Goal: Task Accomplishment & Management: Use online tool/utility

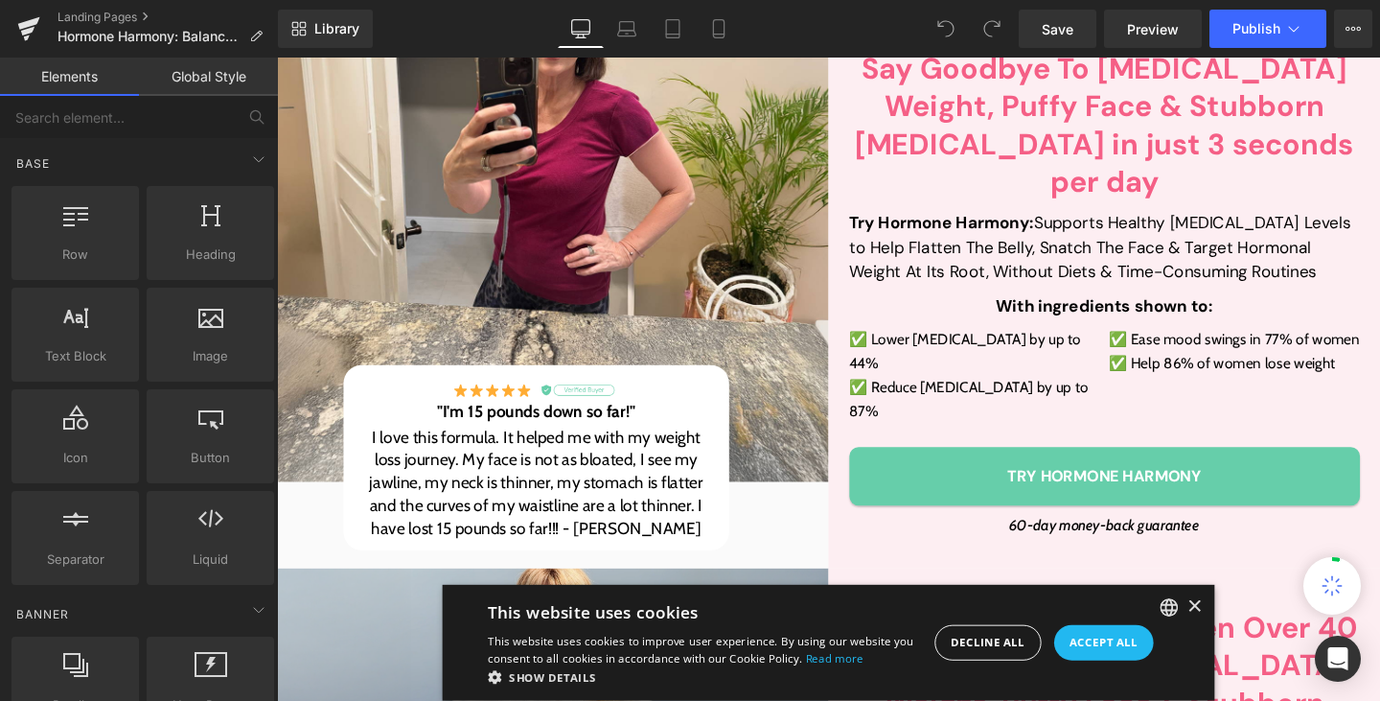
scroll to position [521, 0]
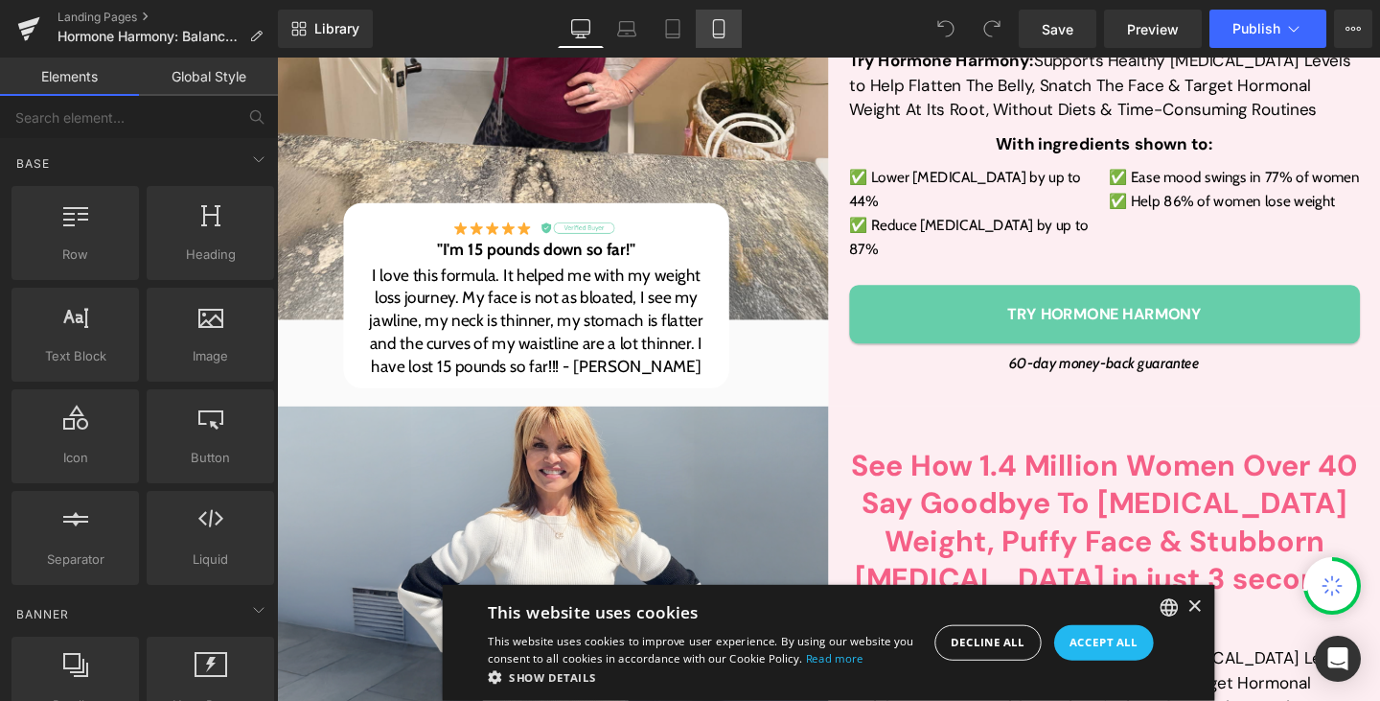
click at [707, 23] on link "Mobile" at bounding box center [719, 29] width 46 height 38
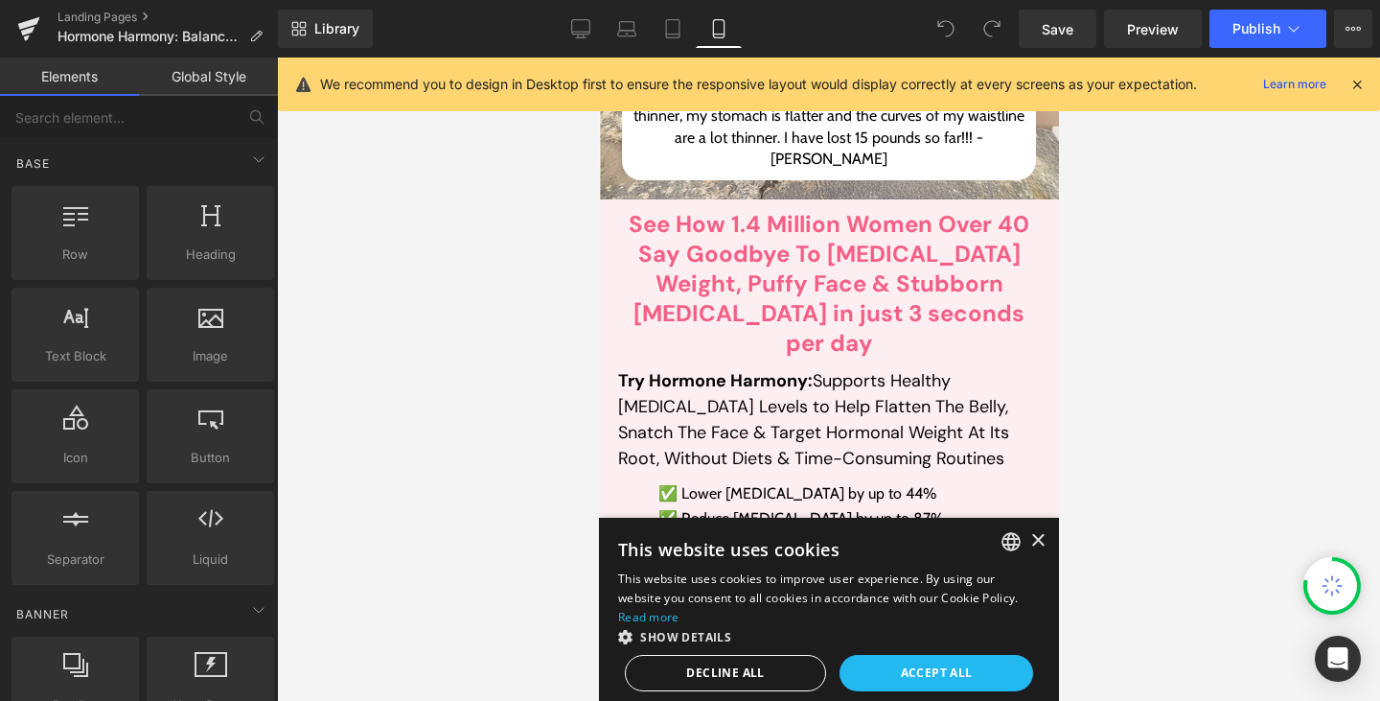
scroll to position [1152, 0]
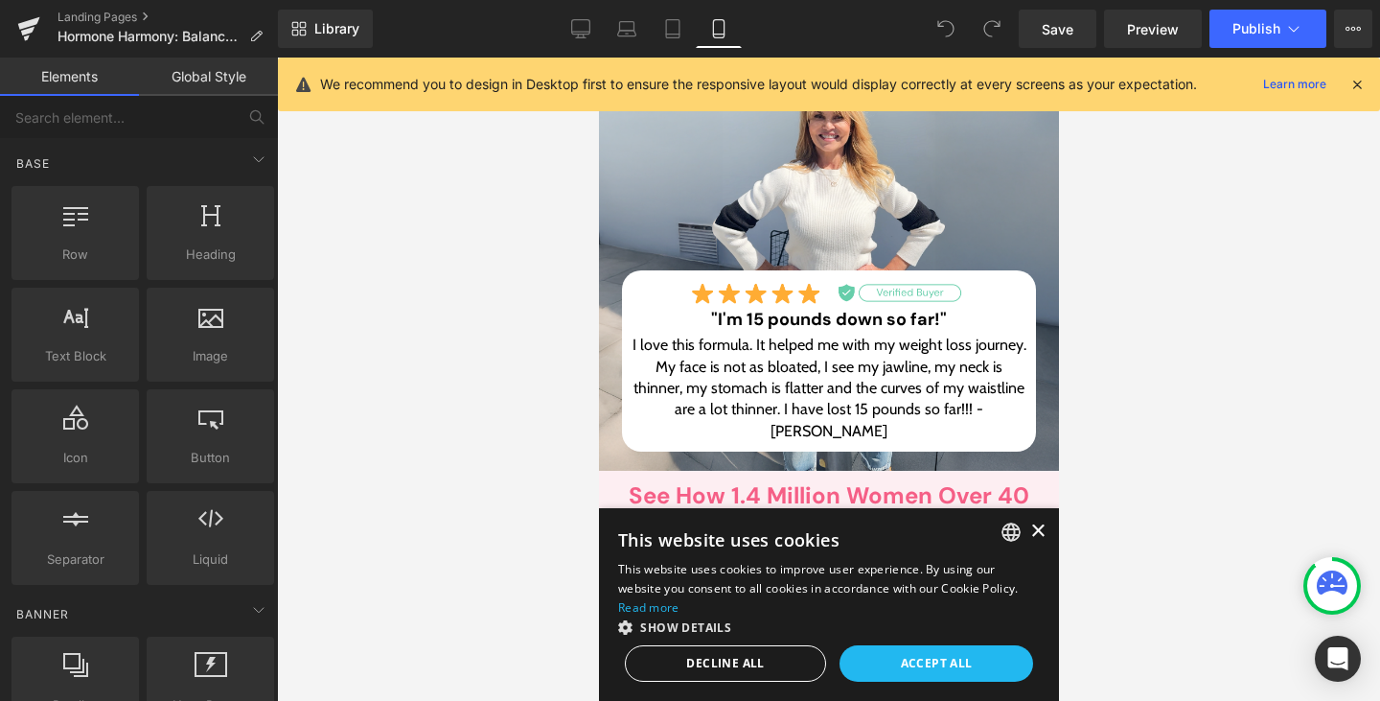
click at [1030, 531] on div "×" at bounding box center [1037, 531] width 14 height 14
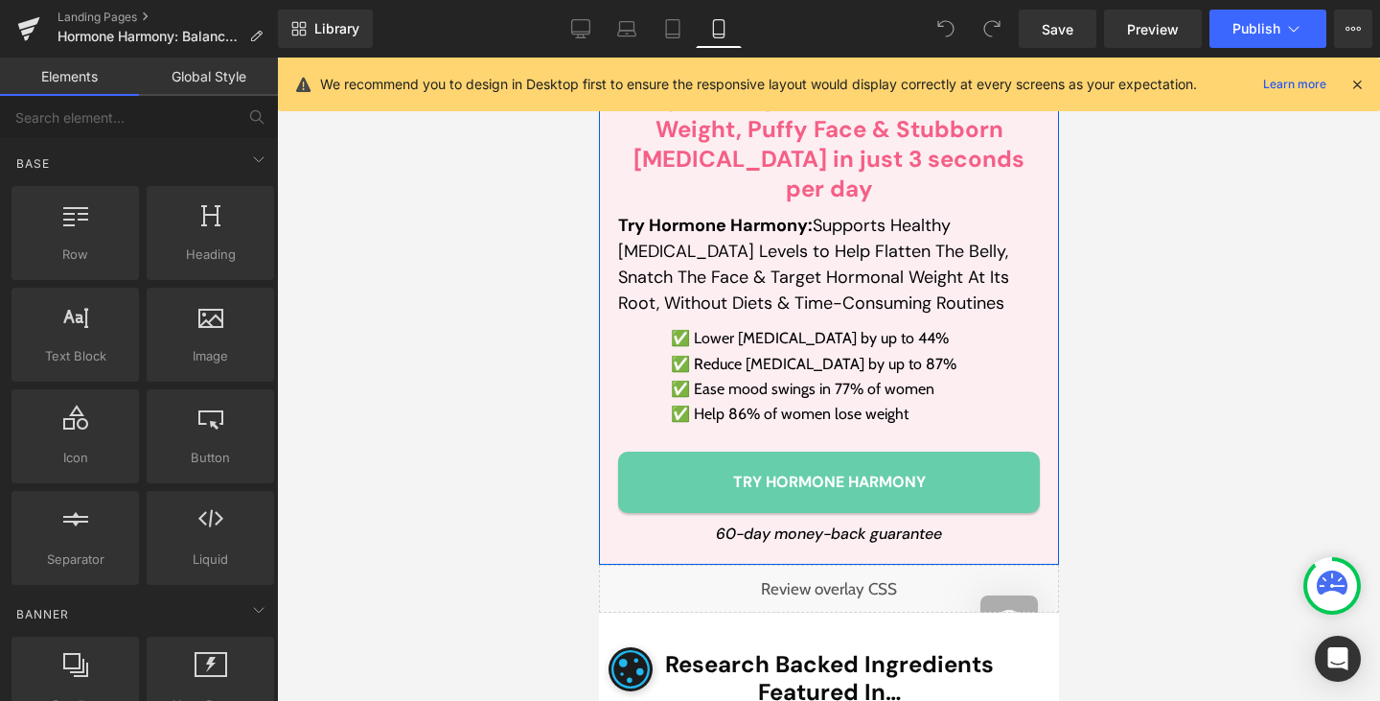
scroll to position [1619, 0]
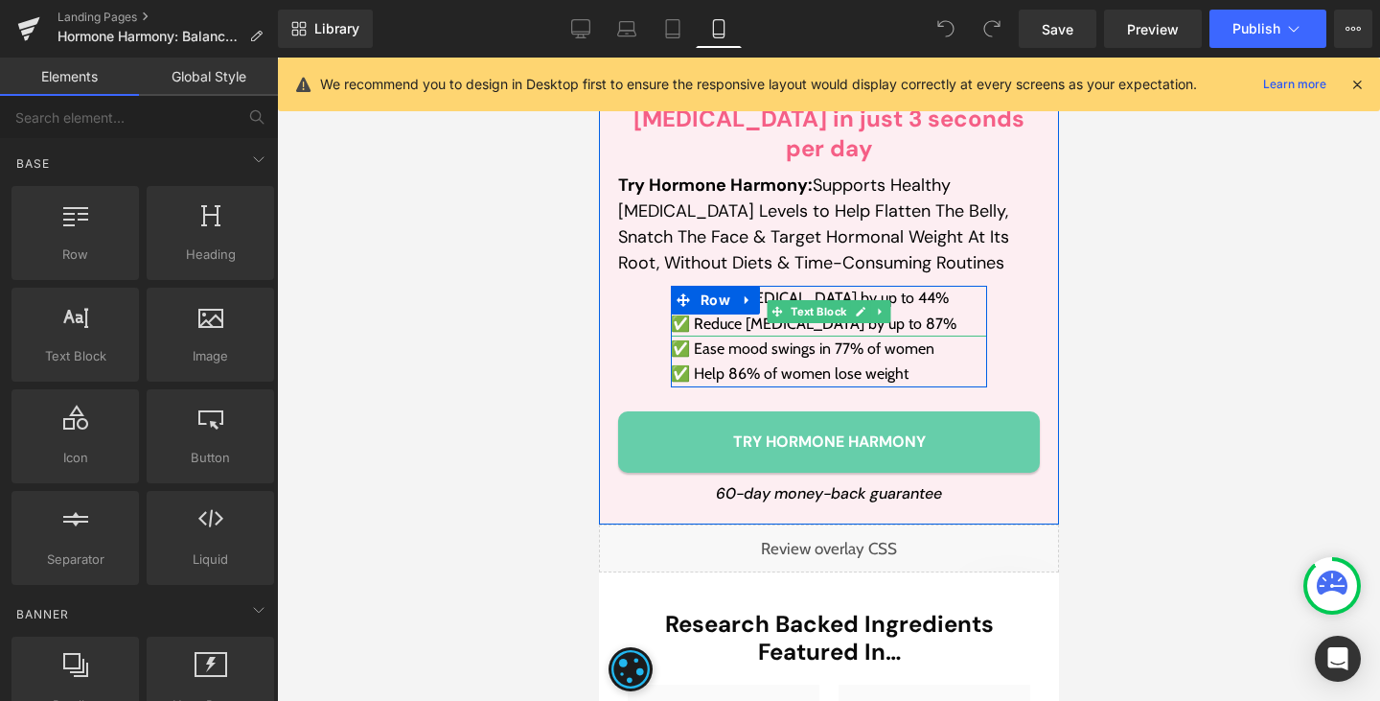
click at [753, 312] on p "✅ Reduce [MEDICAL_DATA] by up to 87%" at bounding box center [828, 324] width 316 height 25
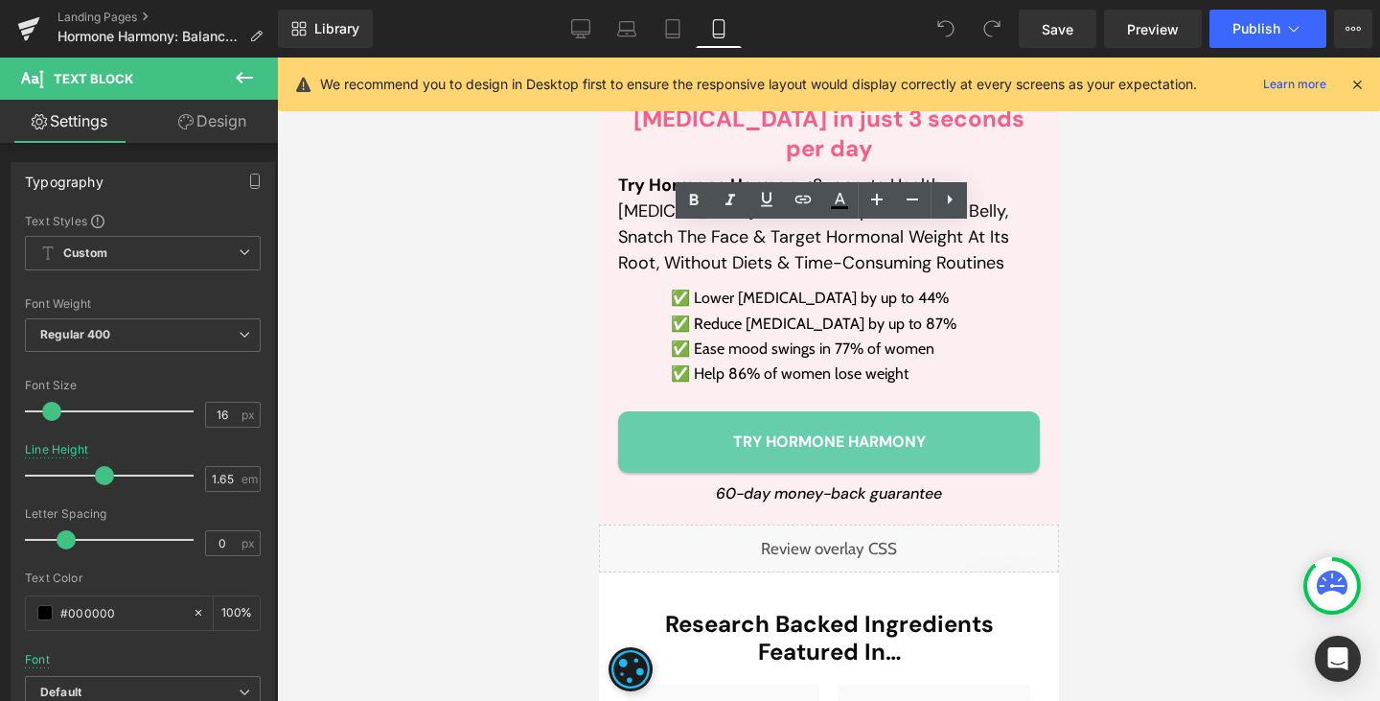
click at [515, 242] on div at bounding box center [828, 379] width 1103 height 643
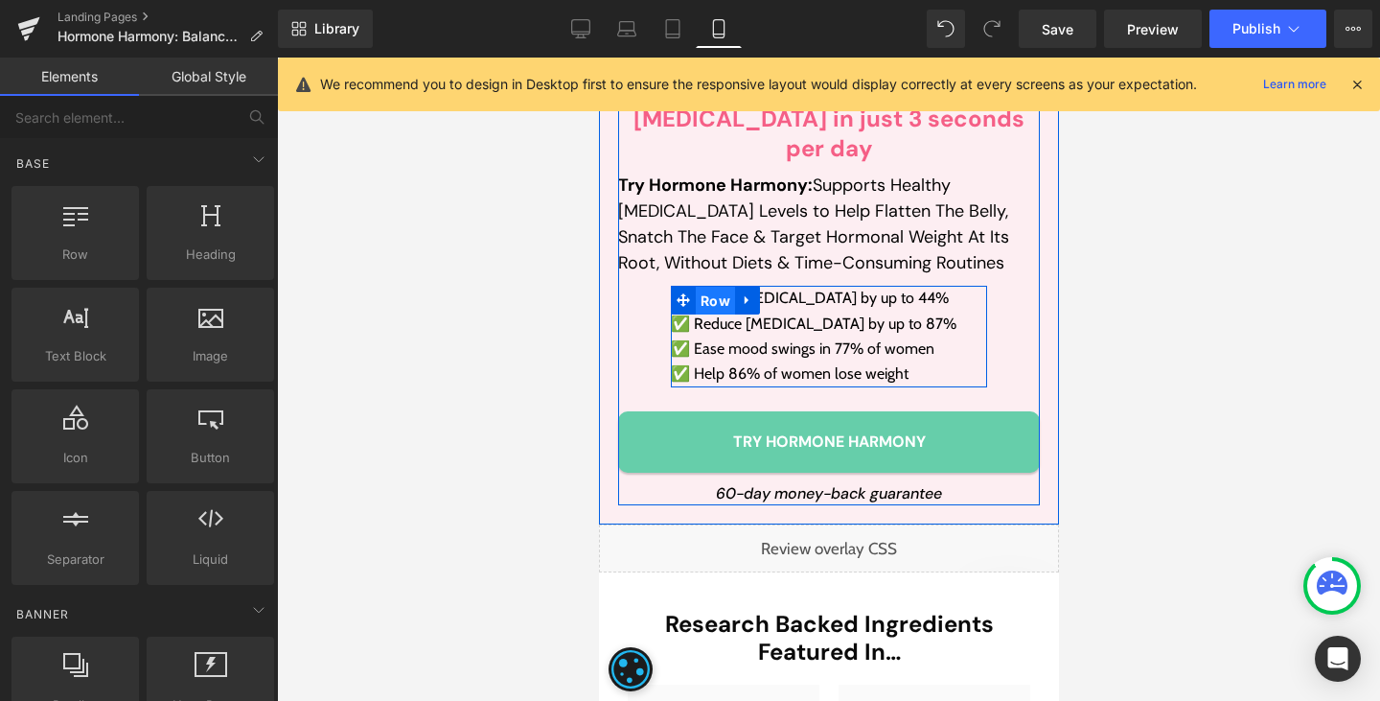
click at [698, 287] on span "Row" at bounding box center [714, 301] width 39 height 29
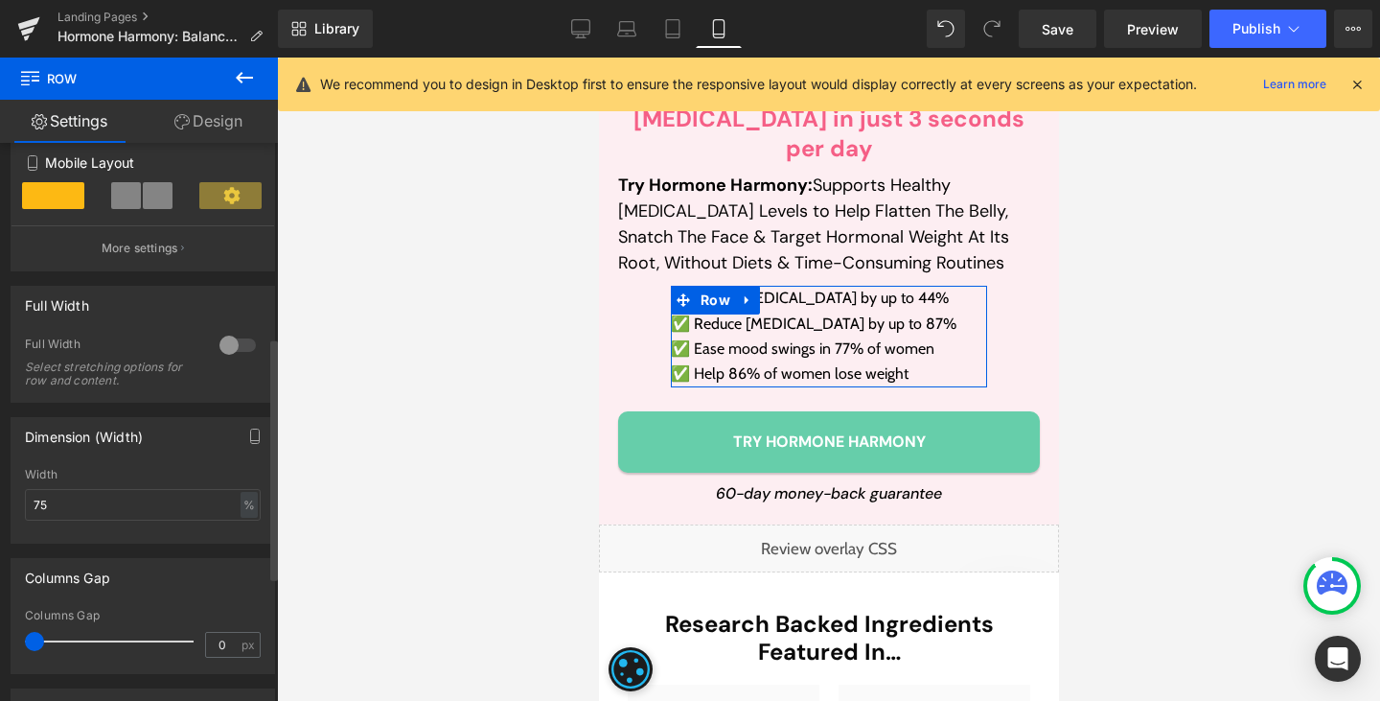
scroll to position [450, 0]
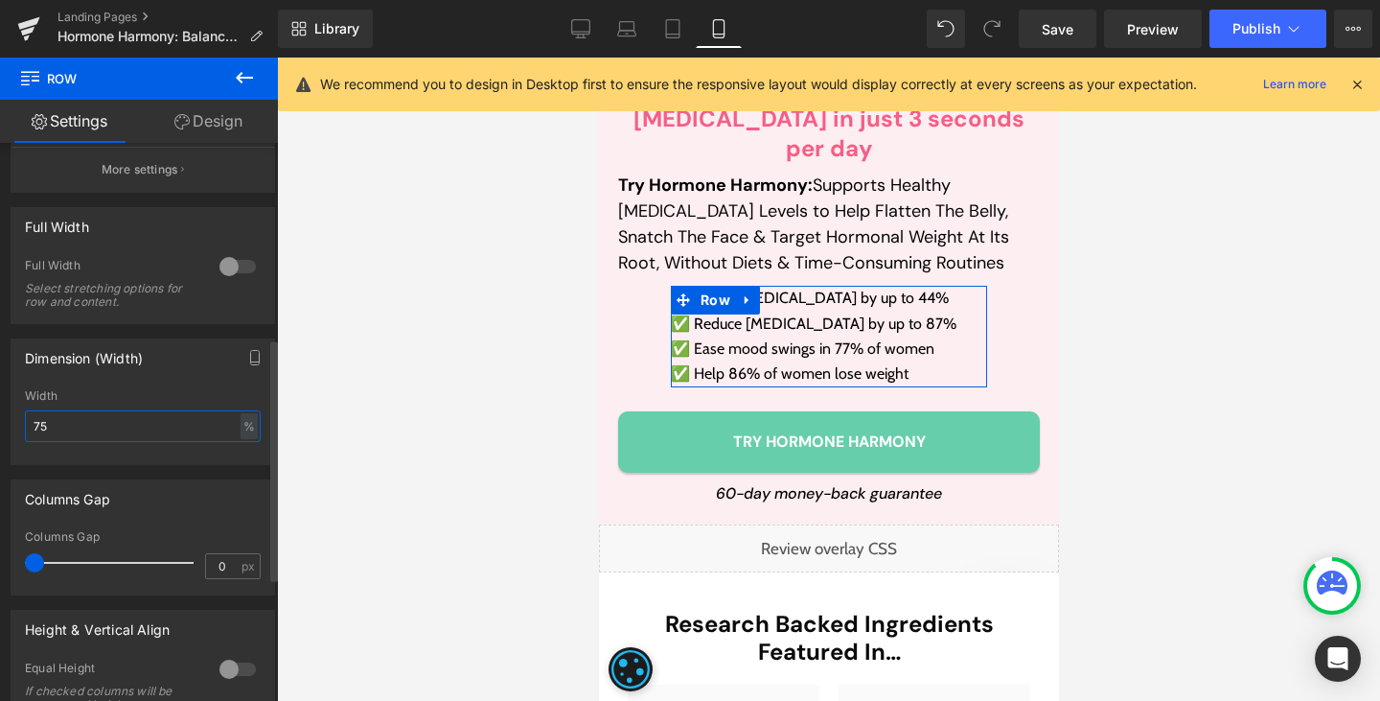
click at [83, 434] on input "75" at bounding box center [143, 426] width 236 height 32
type input "81"
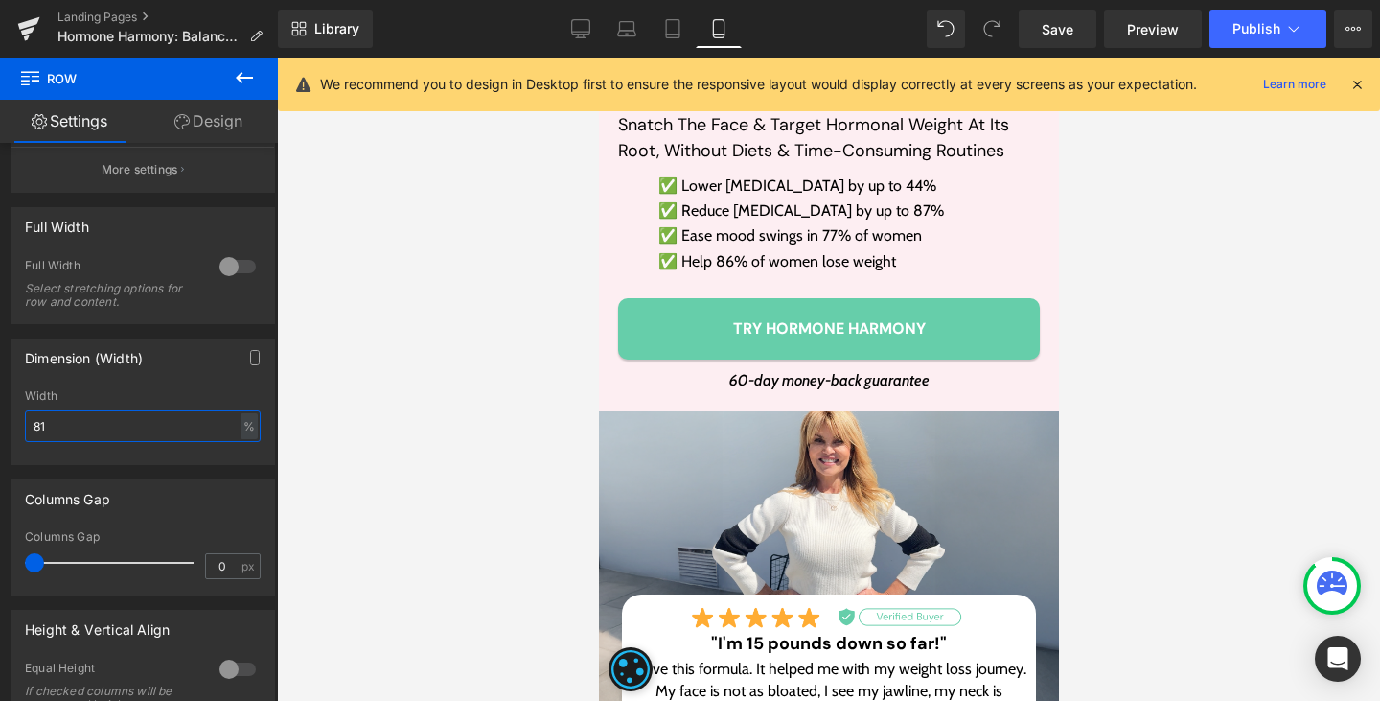
scroll to position [773, 0]
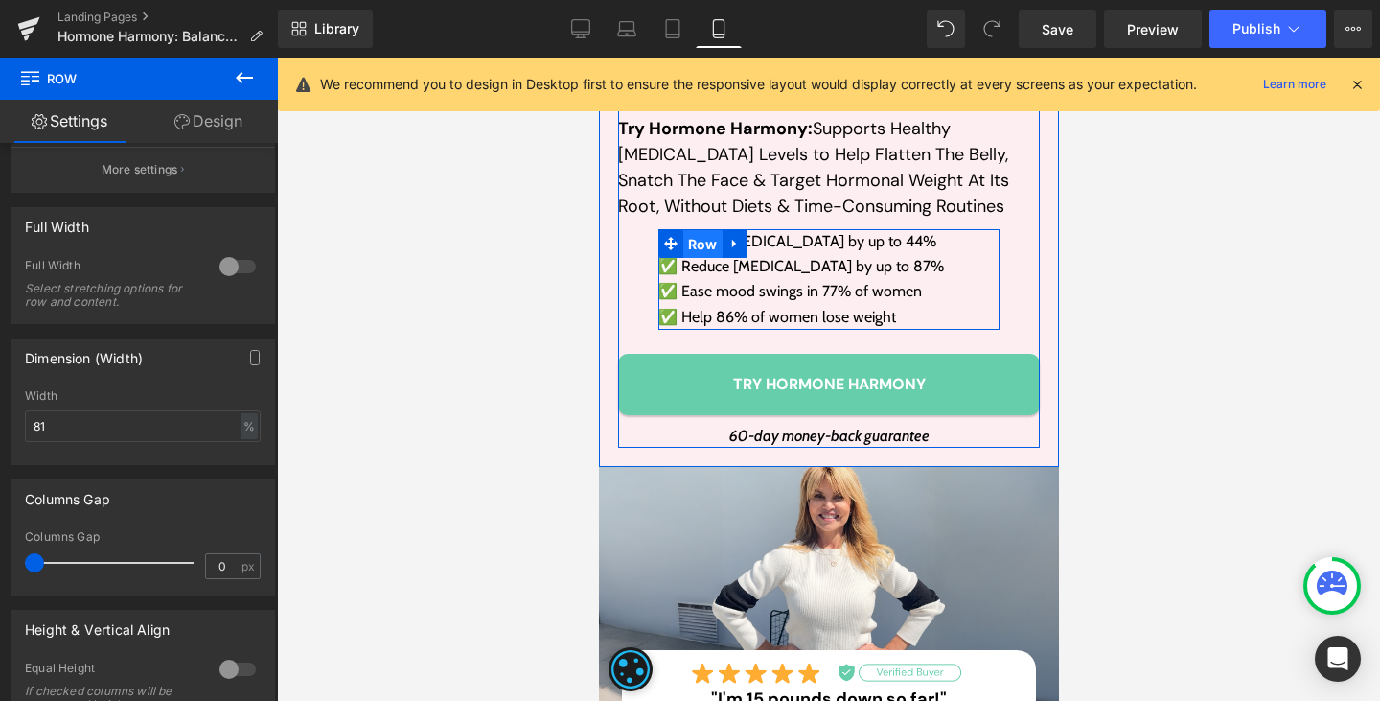
click at [697, 230] on span "Row" at bounding box center [702, 244] width 39 height 29
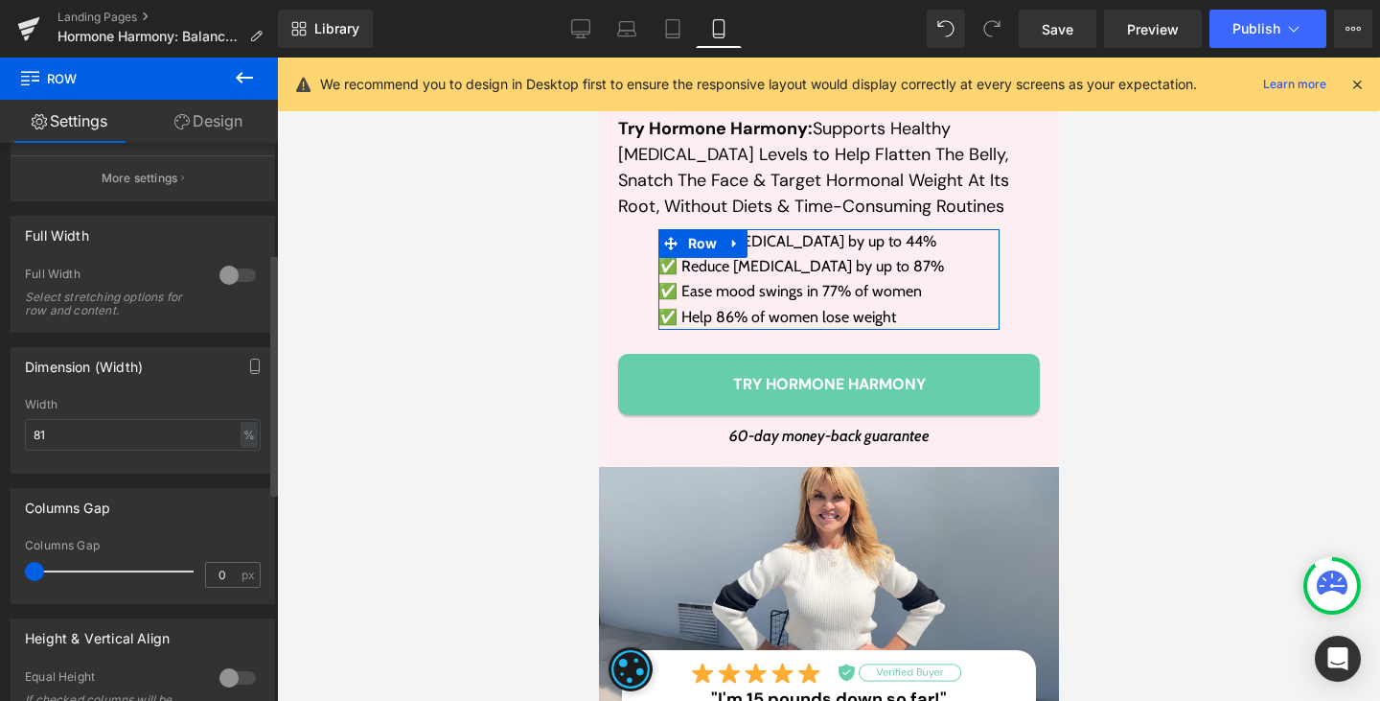
scroll to position [449, 0]
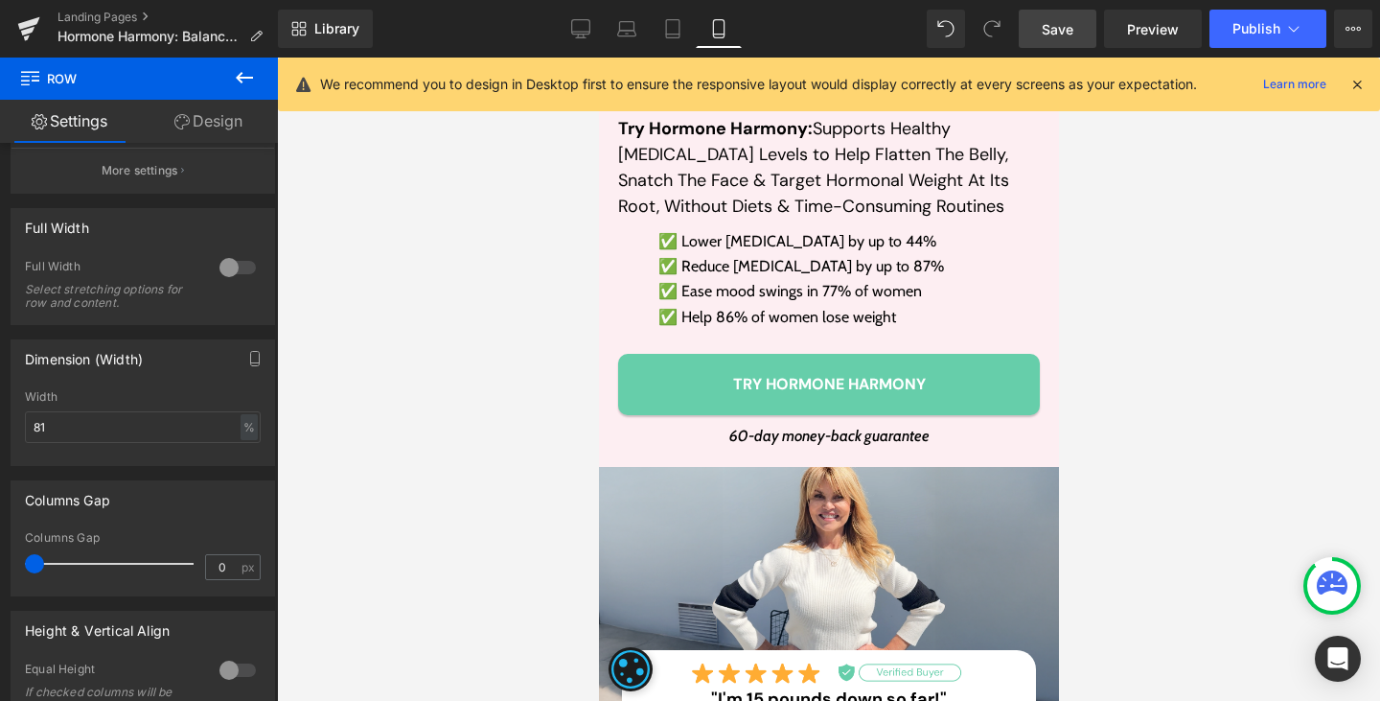
click at [1060, 34] on span "Save" at bounding box center [1058, 29] width 32 height 20
